Goal: Contribute content: Add original content to the website for others to see

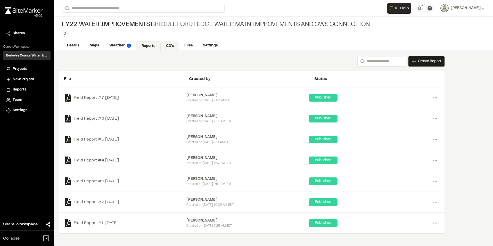
click at [169, 46] on link "CD's" at bounding box center [170, 46] width 19 height 10
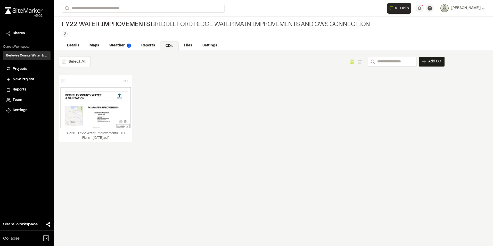
click at [19, 67] on span "Projects" at bounding box center [20, 69] width 14 height 6
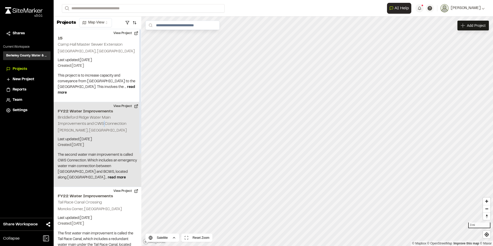
click at [104, 124] on h2 "Briddleford Ridge Water Main Improvements and CWS Connection" at bounding box center [92, 121] width 69 height 10
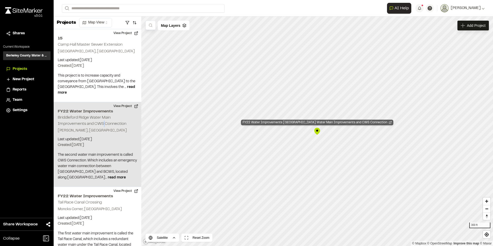
click at [343, 123] on div "FY22 Water Improvements Briddleford Ridge Water Main Improvements and CWS Conne…" at bounding box center [317, 123] width 152 height 6
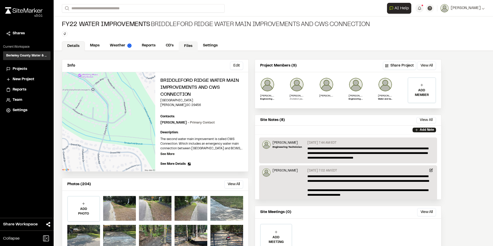
click at [189, 43] on link "Files" at bounding box center [188, 46] width 19 height 10
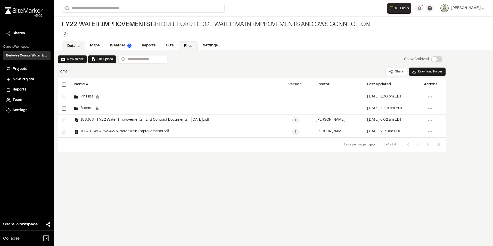
click at [72, 45] on link "Details" at bounding box center [73, 46] width 23 height 10
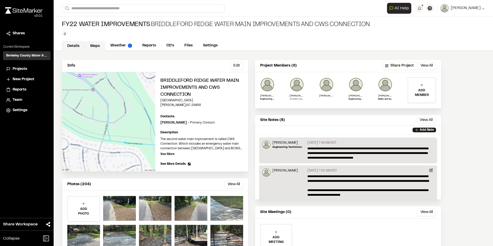
click at [95, 45] on link "Maps" at bounding box center [95, 46] width 20 height 10
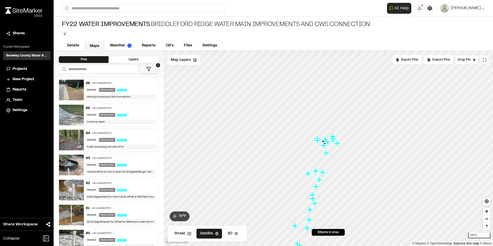
click at [98, 26] on span "FY22 Water Improvements" at bounding box center [106, 25] width 88 height 8
click at [28, 54] on h3 "Berkeley County Water & Sewer" at bounding box center [26, 55] width 41 height 5
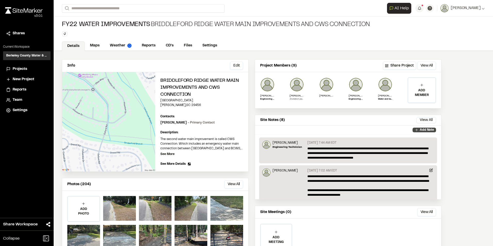
click at [424, 131] on p "Add Note" at bounding box center [427, 130] width 14 height 5
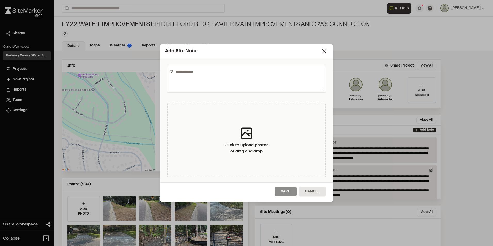
drag, startPoint x: 190, startPoint y: 80, endPoint x: 193, endPoint y: 77, distance: 3.5
click at [193, 77] on textarea at bounding box center [249, 79] width 150 height 23
drag, startPoint x: 192, startPoint y: 78, endPoint x: 282, endPoint y: 73, distance: 90.4
drag, startPoint x: 288, startPoint y: 72, endPoint x: 243, endPoint y: 74, distance: 45.2
click at [244, 74] on textarea "**********" at bounding box center [249, 79] width 150 height 23
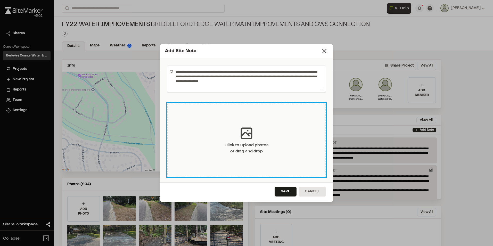
click at [261, 149] on div "Click to upload photos or drag and drop" at bounding box center [247, 148] width 44 height 12
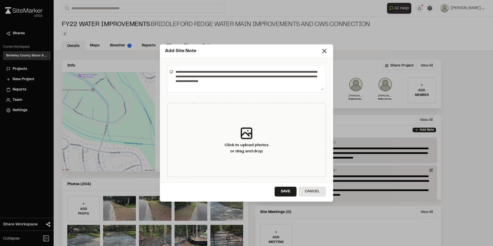
drag, startPoint x: 264, startPoint y: 48, endPoint x: 298, endPoint y: 49, distance: 34.3
click at [305, 15] on div "**********" at bounding box center [246, 123] width 493 height 246
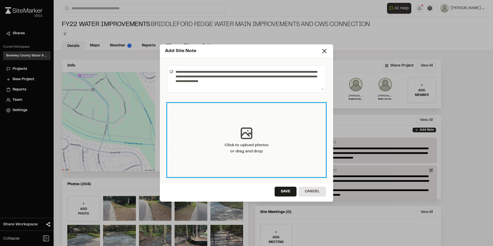
click at [266, 112] on div "Click to upload photos or drag and drop" at bounding box center [246, 140] width 159 height 74
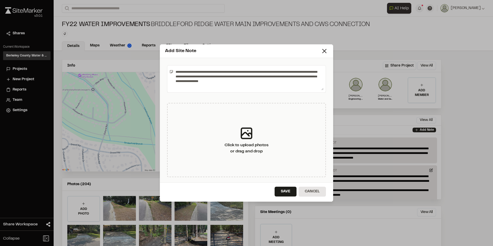
drag, startPoint x: 221, startPoint y: 86, endPoint x: 242, endPoint y: 84, distance: 20.7
click at [223, 85] on textarea "**********" at bounding box center [249, 79] width 150 height 23
click at [243, 84] on textarea "**********" at bounding box center [249, 79] width 150 height 23
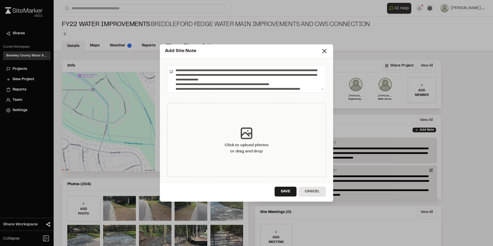
scroll to position [6, 0]
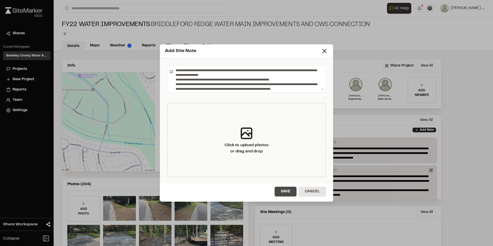
type textarea "**********"
click at [285, 192] on button "Save" at bounding box center [286, 192] width 22 height 10
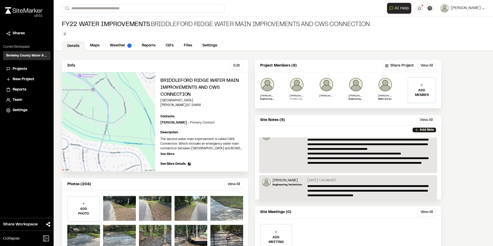
scroll to position [0, 0]
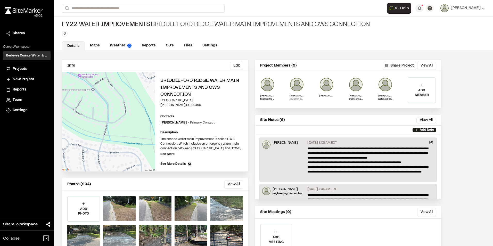
click at [25, 69] on span "Projects" at bounding box center [20, 69] width 14 height 6
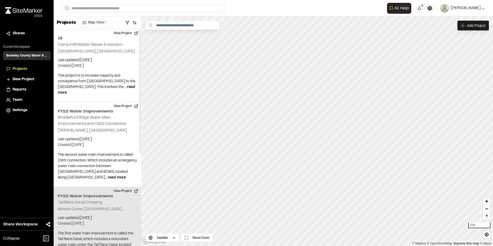
click at [93, 193] on h2 "FY22 Water Improvements" at bounding box center [97, 196] width 79 height 6
click at [318, 125] on div "FY22 Water Improvements Tail Race Canal Crossing" at bounding box center [317, 123] width 83 height 6
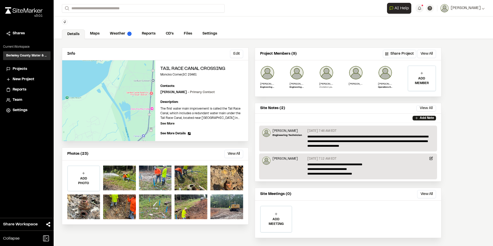
scroll to position [18, 0]
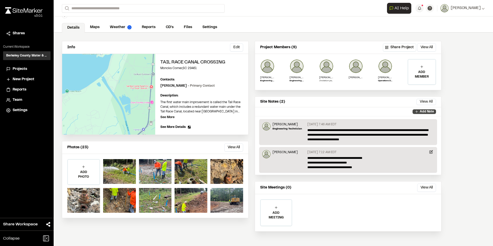
click at [424, 113] on p "Add Note" at bounding box center [427, 111] width 14 height 5
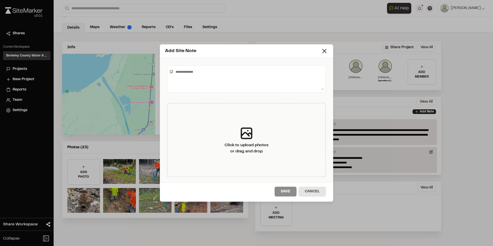
click at [223, 77] on textarea at bounding box center [249, 79] width 150 height 23
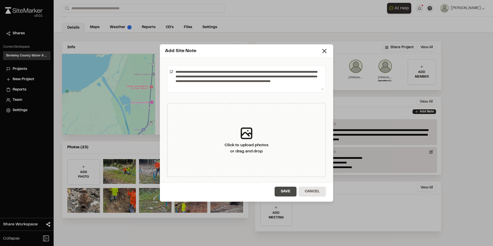
type textarea "**********"
click at [287, 193] on button "Save" at bounding box center [286, 192] width 22 height 10
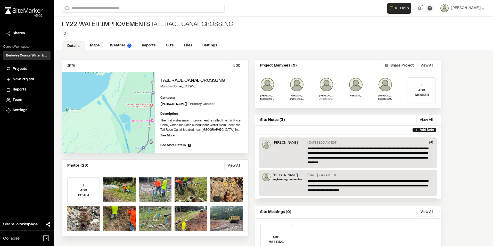
click at [29, 68] on div "Projects" at bounding box center [30, 69] width 35 height 6
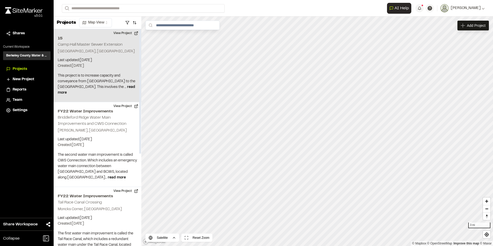
click at [107, 56] on div "15 Camp Hall Master Sewer Extension Ridgeville, SC Last updated: Aug 25, 2025 B…" at bounding box center [98, 65] width 88 height 73
click at [335, 121] on div "15 Camp Hall Master Sewer Extension" at bounding box center [317, 123] width 62 height 6
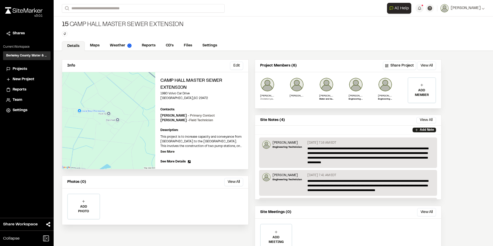
click at [23, 69] on span "Projects" at bounding box center [20, 69] width 14 height 6
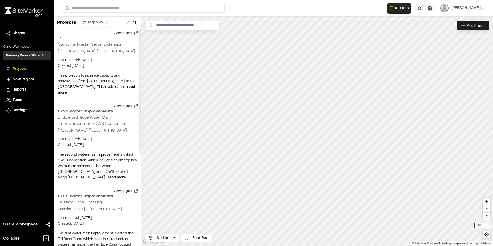
click at [19, 69] on span "Projects" at bounding box center [20, 69] width 14 height 6
click at [21, 70] on span "Projects" at bounding box center [20, 69] width 14 height 6
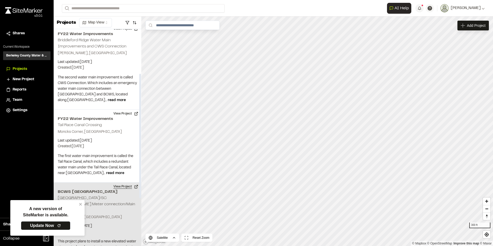
scroll to position [160, 0]
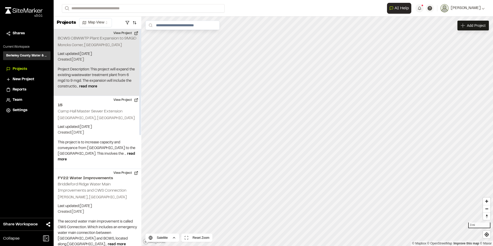
click at [105, 45] on p "Moncks Corner, [GEOGRAPHIC_DATA]" at bounding box center [97, 46] width 79 height 6
click at [95, 65] on div "BCWS CBWWTP Plant Expansion to 9MGD Moncks Corner, SC Last updated: Aug 11, 202…" at bounding box center [98, 62] width 88 height 67
drag, startPoint x: 85, startPoint y: 63, endPoint x: 83, endPoint y: 61, distance: 3.6
click at [83, 61] on div "BCWS CBWWTP Plant Expansion to 9MGD Moncks Corner, SC Last updated: Aug 11, 202…" at bounding box center [98, 62] width 88 height 67
drag, startPoint x: 83, startPoint y: 61, endPoint x: 123, endPoint y: 46, distance: 42.8
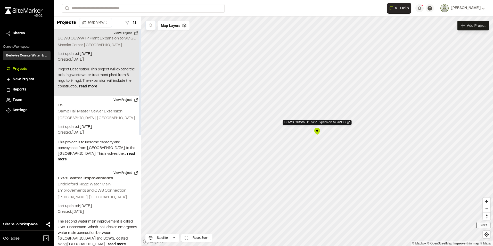
click at [123, 46] on p "Moncks Corner, SC" at bounding box center [97, 46] width 79 height 6
click at [125, 40] on h2 "BCWS CBWWTP Plant Expansion to 9MGD" at bounding box center [97, 39] width 79 height 4
click at [128, 37] on button "View Project" at bounding box center [125, 33] width 31 height 8
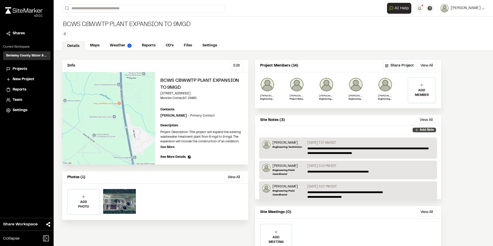
click at [416, 131] on icon at bounding box center [417, 130] width 4 height 4
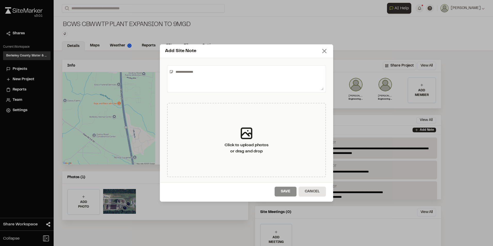
click at [324, 47] on div "Add Site Note" at bounding box center [246, 51] width 173 height 14
drag, startPoint x: 324, startPoint y: 50, endPoint x: 321, endPoint y: 55, distance: 5.7
click at [324, 51] on icon at bounding box center [324, 50] width 7 height 7
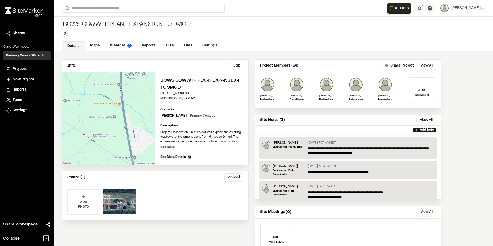
click at [86, 201] on p "ADD PHOTO" at bounding box center [84, 204] width 32 height 9
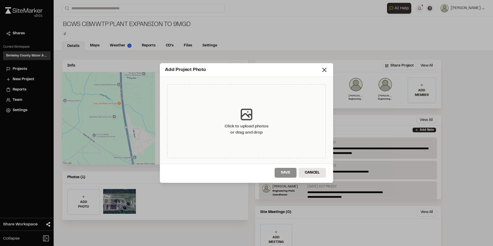
click at [277, 121] on div "Click to upload photos or drag and drop" at bounding box center [246, 121] width 159 height 74
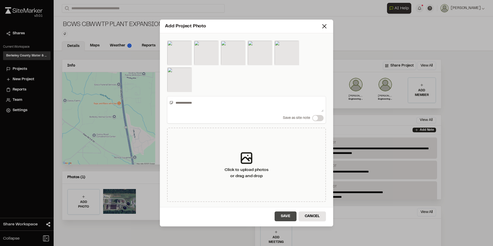
click at [288, 217] on button "Save" at bounding box center [286, 217] width 22 height 10
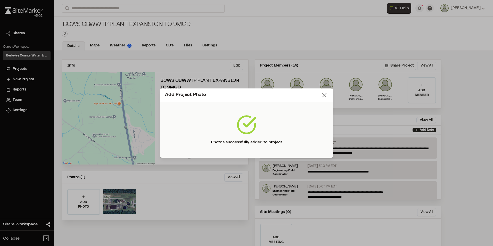
click at [326, 97] on line at bounding box center [325, 95] width 4 height 4
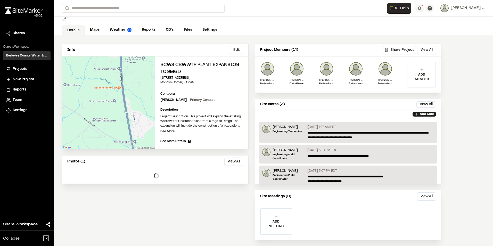
scroll to position [25, 0]
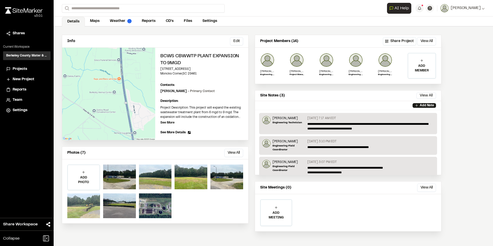
click at [92, 207] on div at bounding box center [83, 205] width 33 height 25
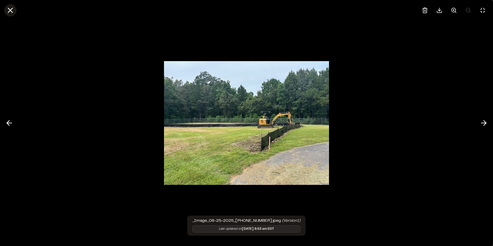
click at [7, 12] on icon at bounding box center [10, 10] width 9 height 9
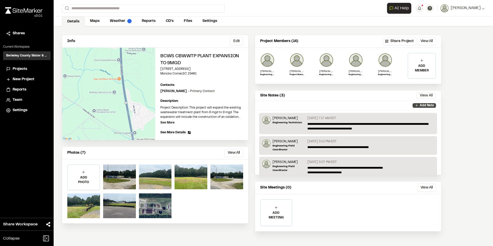
click at [423, 105] on p "Add Note" at bounding box center [427, 105] width 14 height 5
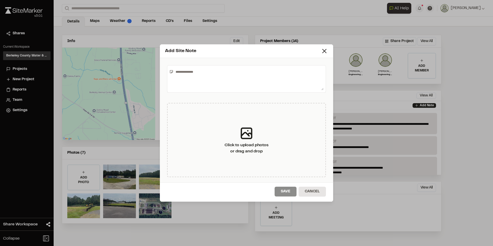
click at [232, 72] on textarea at bounding box center [249, 79] width 150 height 23
click at [253, 71] on textarea "**********" at bounding box center [249, 79] width 150 height 23
type textarea "**********"
click at [293, 190] on button "Save" at bounding box center [286, 192] width 22 height 10
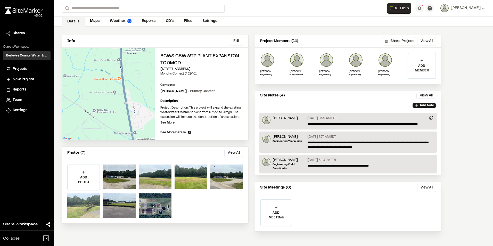
click at [94, 199] on div at bounding box center [83, 205] width 33 height 25
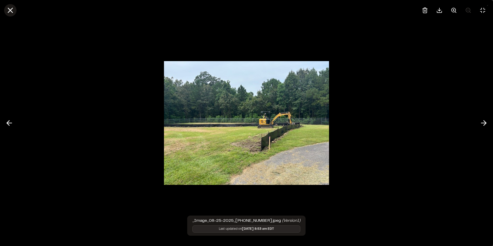
click at [10, 12] on icon at bounding box center [10, 10] width 9 height 9
